Goal: Task Accomplishment & Management: Manage account settings

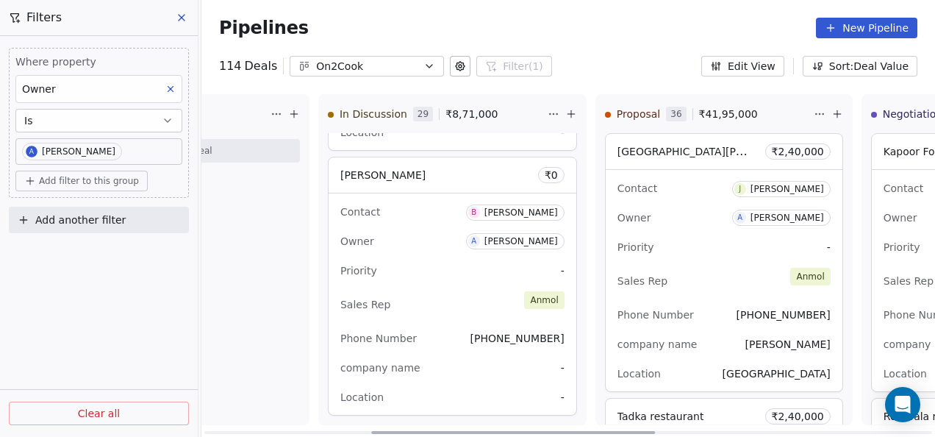
scroll to position [6481, 0]
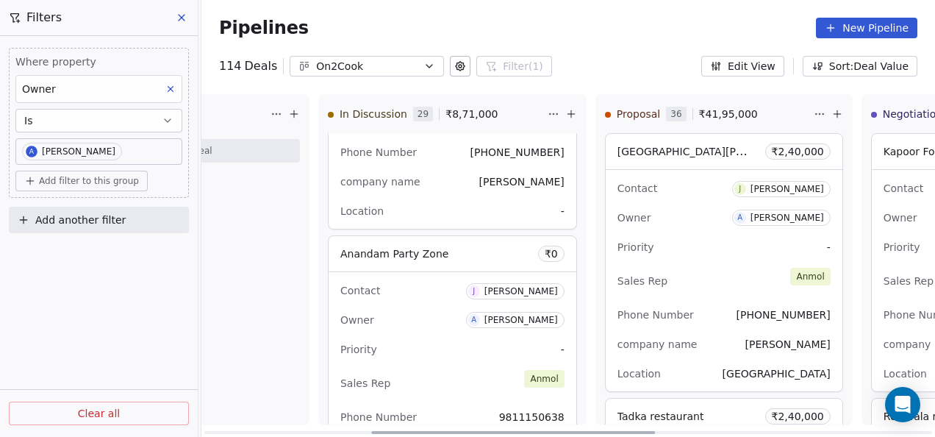
click at [441, 346] on div "Priority -" at bounding box center [452, 350] width 224 height 24
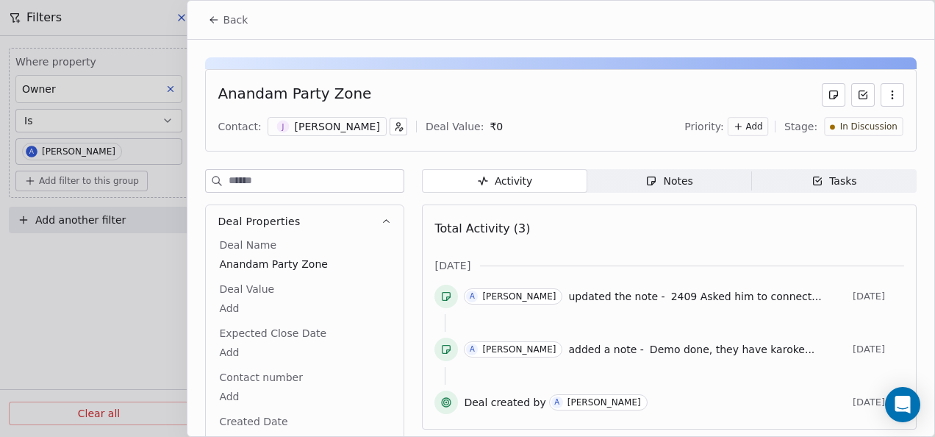
click at [847, 124] on span "In Discussion" at bounding box center [869, 127] width 57 height 13
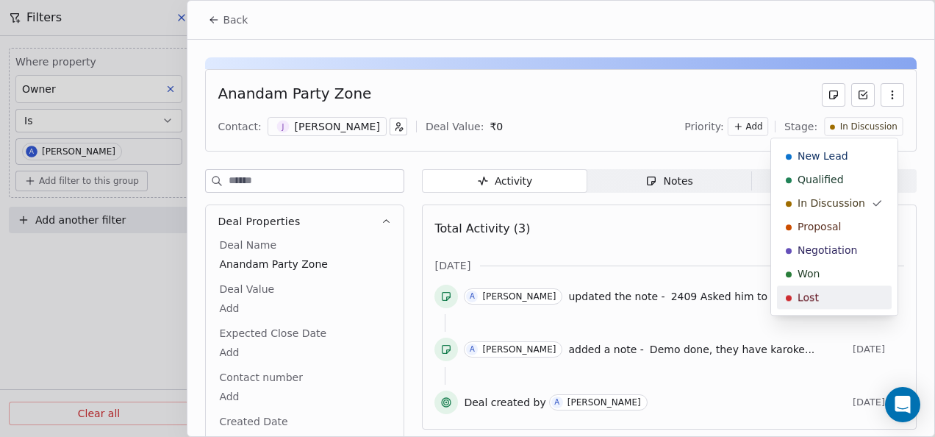
click at [806, 295] on span "Lost" at bounding box center [808, 297] width 21 height 15
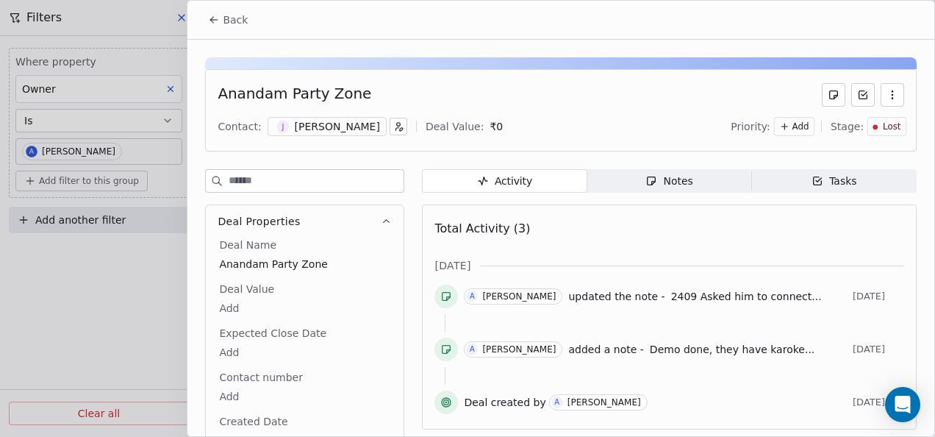
click at [688, 181] on span "Notes Notes" at bounding box center [670, 181] width 165 height 24
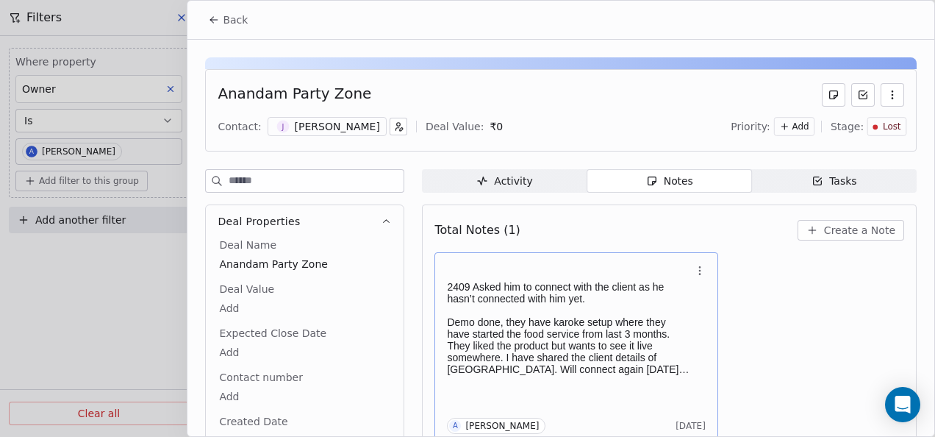
click at [587, 281] on p "2409 Asked him to connect with the client as he hasn’t connected with him yet." at bounding box center [569, 293] width 244 height 24
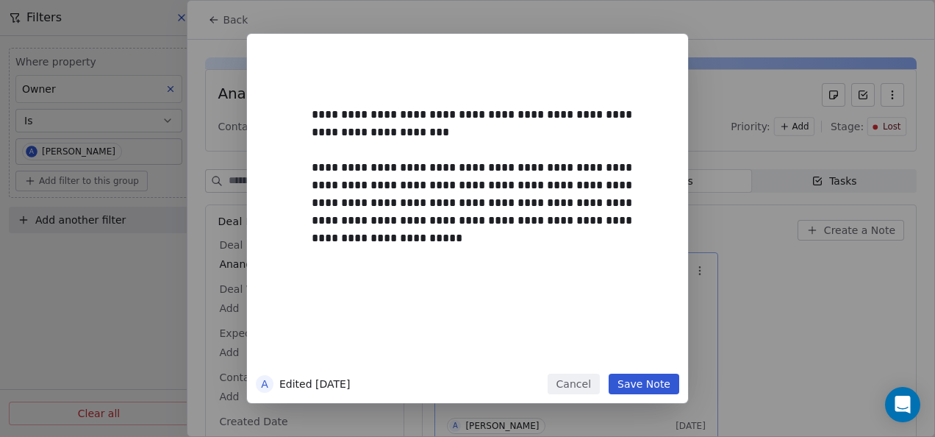
scroll to position [6217, 0]
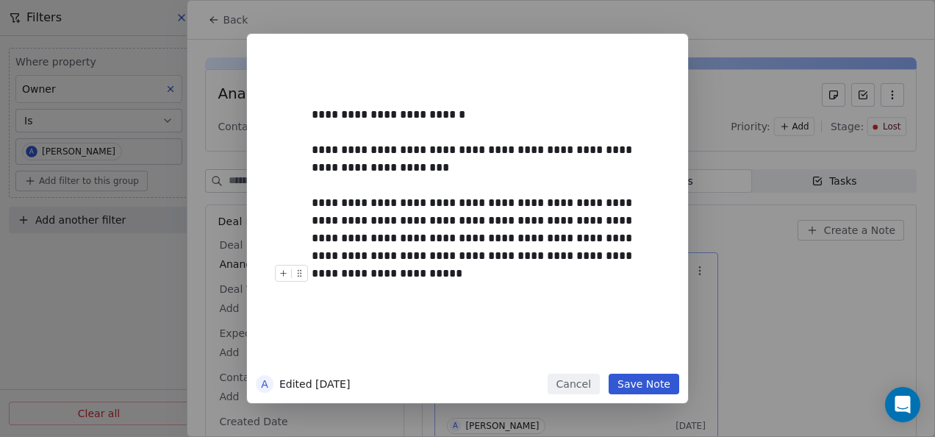
click at [632, 379] on button "Save Note" at bounding box center [644, 384] width 71 height 21
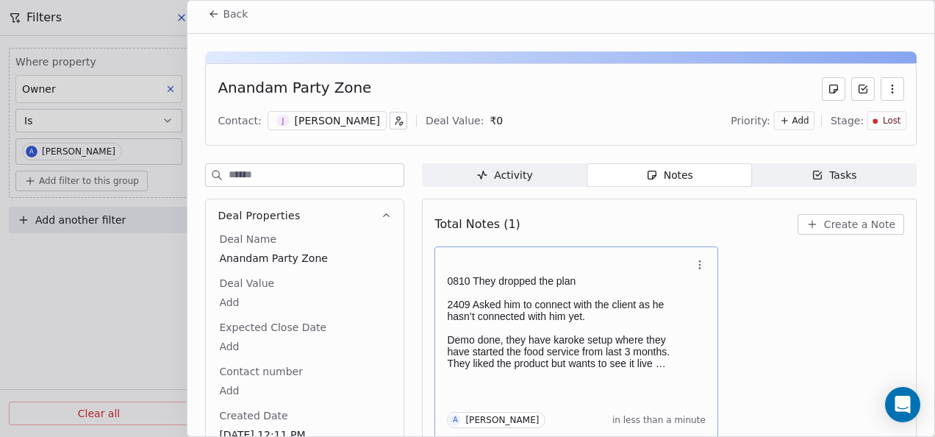
click at [236, 15] on span "Back" at bounding box center [235, 14] width 25 height 15
